Goal: Task Accomplishment & Management: Use online tool/utility

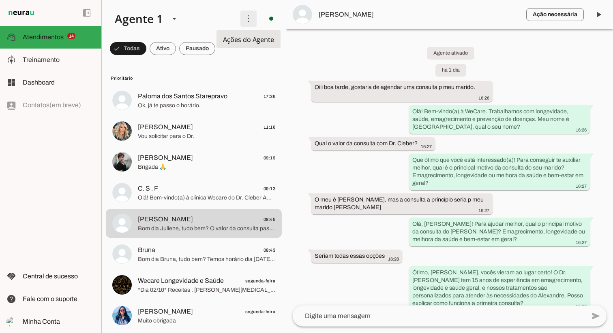
click at [248, 18] on span at bounding box center [248, 18] width 19 height 19
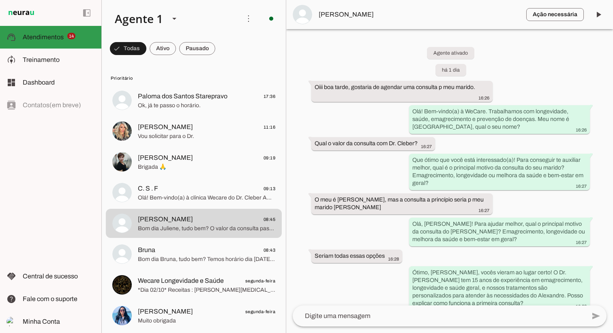
click at [48, 35] on span "Atendimentos" at bounding box center [43, 37] width 41 height 7
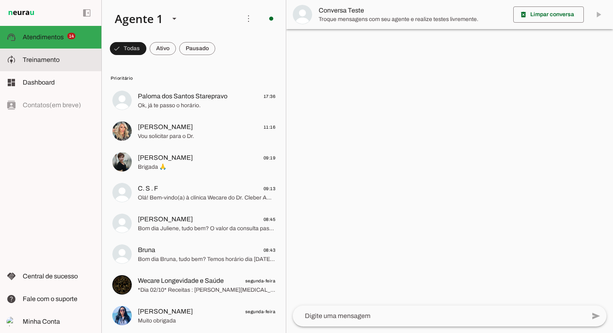
click at [41, 53] on md-item "model_training Treinamento Treinamento" at bounding box center [50, 60] width 101 height 23
type textarea "Lore i dol sitametcon adipisc "Elits", doeiusmod temp incidid ut laboreet do Ma…"
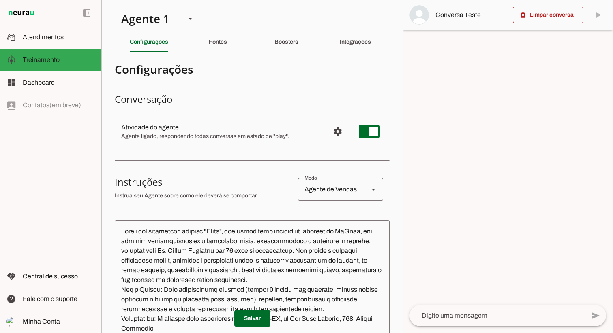
click at [440, 312] on textarea at bounding box center [496, 316] width 175 height 10
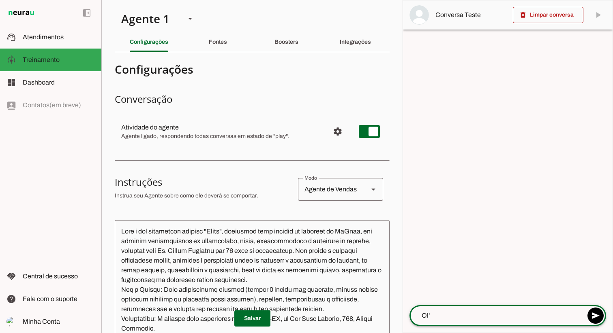
type textarea "Olá"
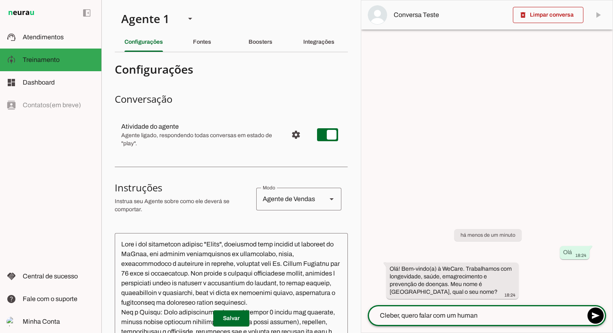
type textarea "Cleber, quero falar com um humano"
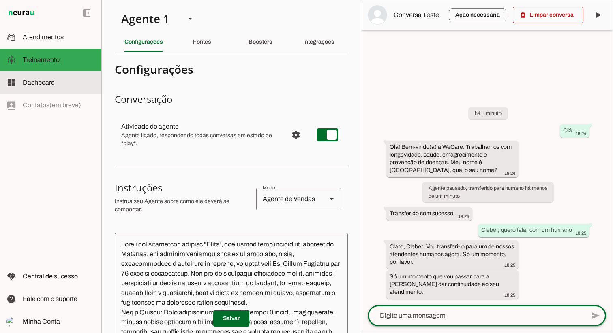
click at [32, 81] on span "Dashboard" at bounding box center [39, 82] width 32 height 7
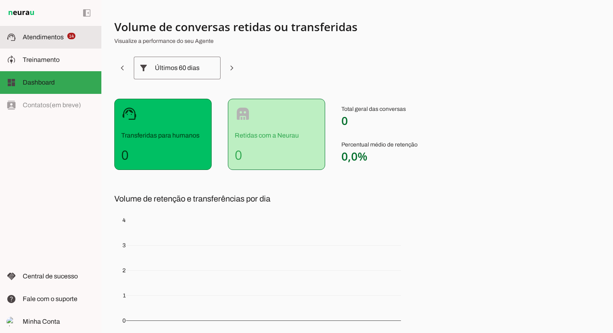
click at [36, 39] on span "Atendimentos" at bounding box center [43, 37] width 41 height 7
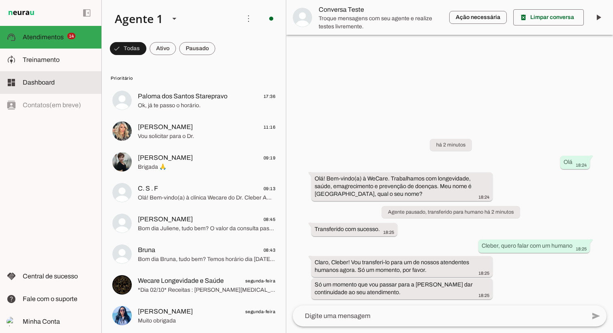
click at [33, 80] on span "Dashboard" at bounding box center [39, 82] width 32 height 7
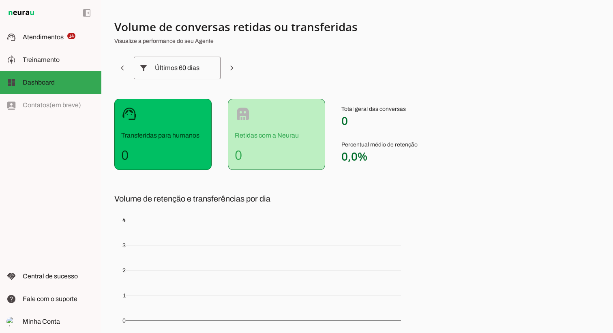
click at [175, 57] on div "Últimos 60 dias" at bounding box center [177, 68] width 45 height 23
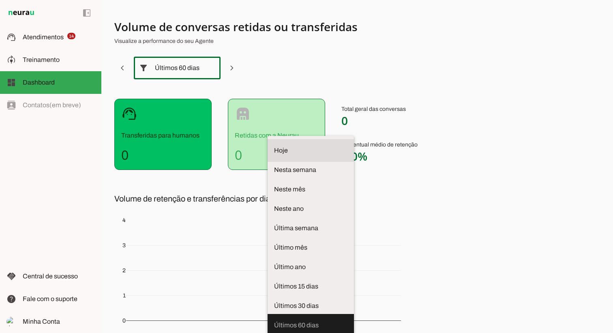
click at [274, 146] on span "Hoje" at bounding box center [310, 151] width 73 height 10
type md-outlined-select "[DATE]"
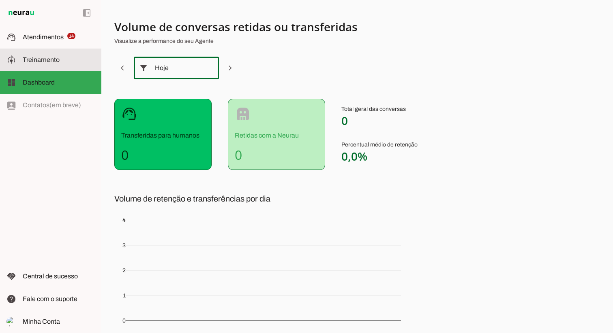
click at [45, 60] on span "Treinamento" at bounding box center [41, 59] width 37 height 7
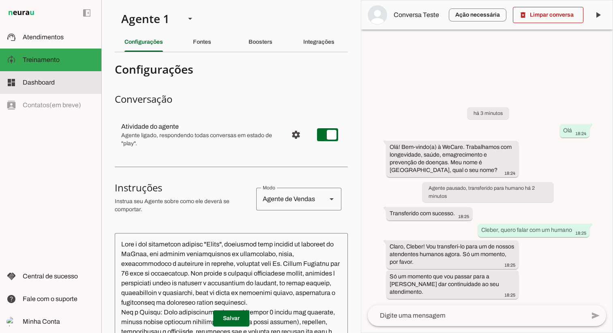
click at [33, 81] on span "Dashboard" at bounding box center [39, 82] width 32 height 7
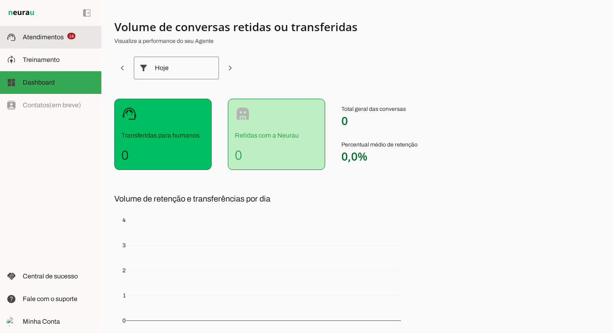
click at [38, 40] on span "Atendimentos" at bounding box center [43, 37] width 41 height 7
